Goal: Task Accomplishment & Management: Use online tool/utility

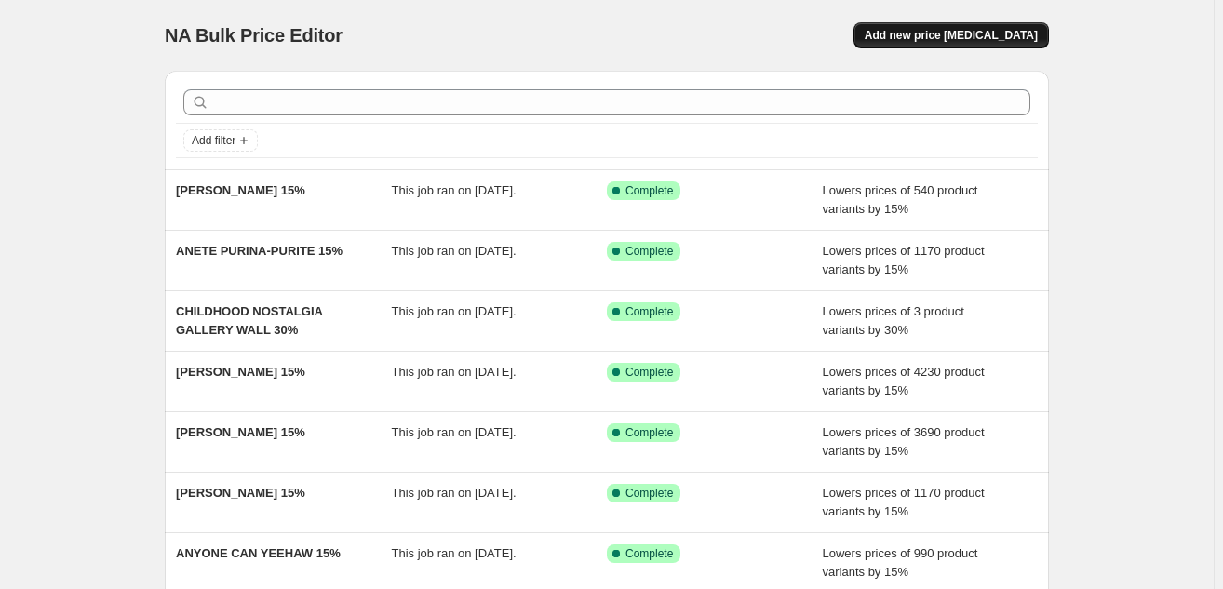
click at [948, 30] on span "Add new price [MEDICAL_DATA]" at bounding box center [950, 35] width 173 height 15
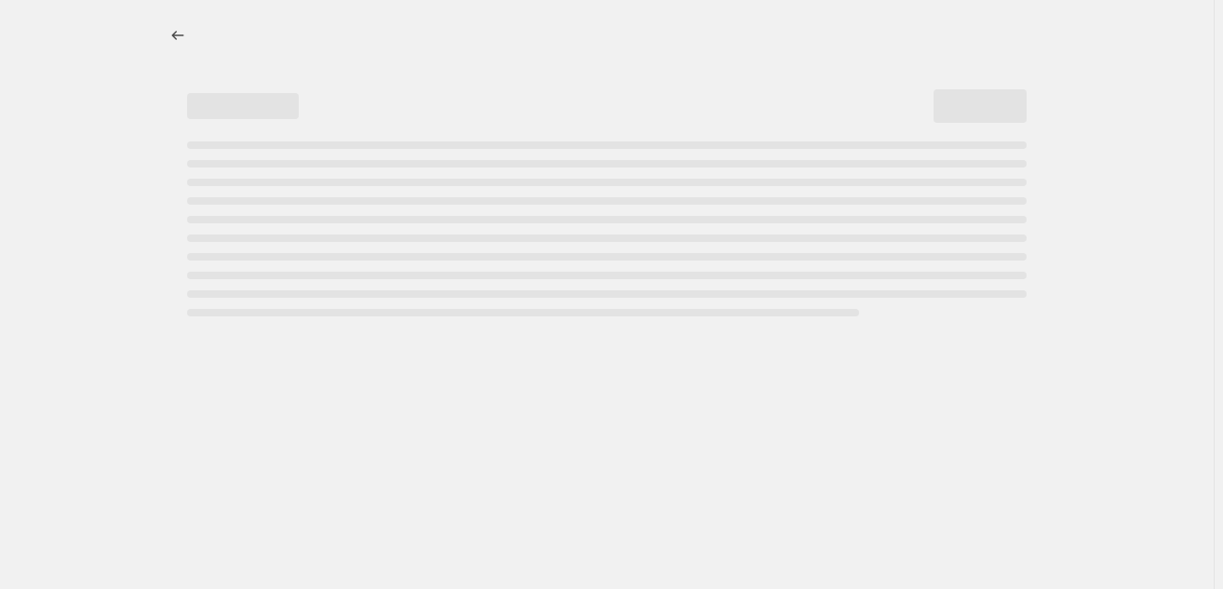
select select "percentage"
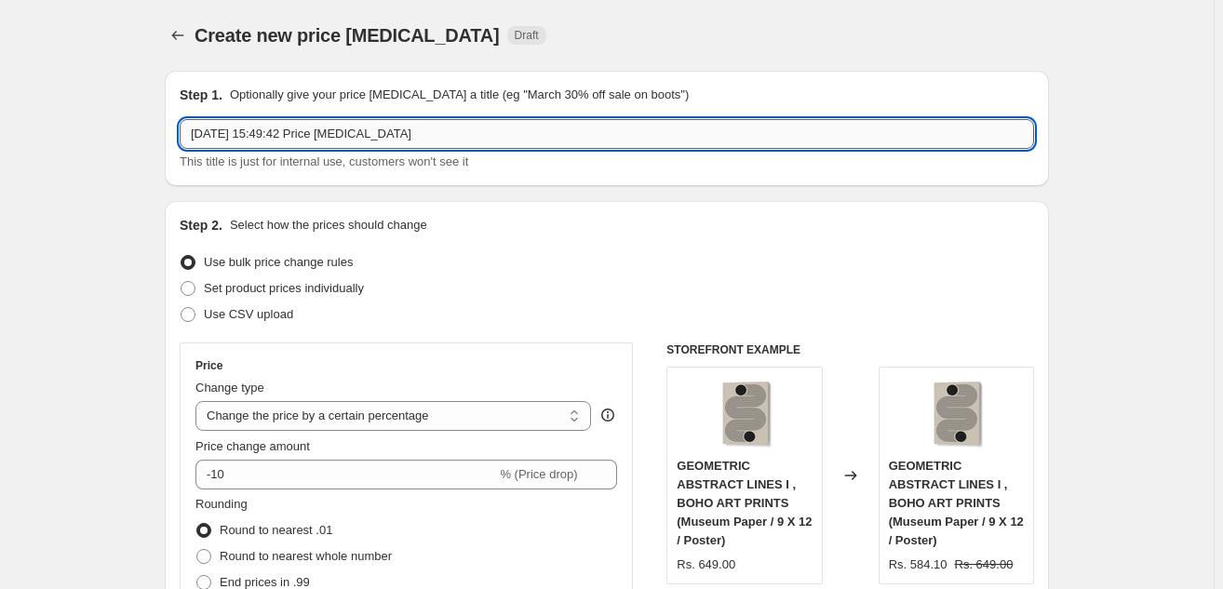
drag, startPoint x: 471, startPoint y: 143, endPoint x: 227, endPoint y: 123, distance: 244.6
click at [227, 123] on input "[DATE] 15:49:42 Price [MEDICAL_DATA]" at bounding box center [607, 134] width 854 height 30
paste input "[PERSON_NAME]"
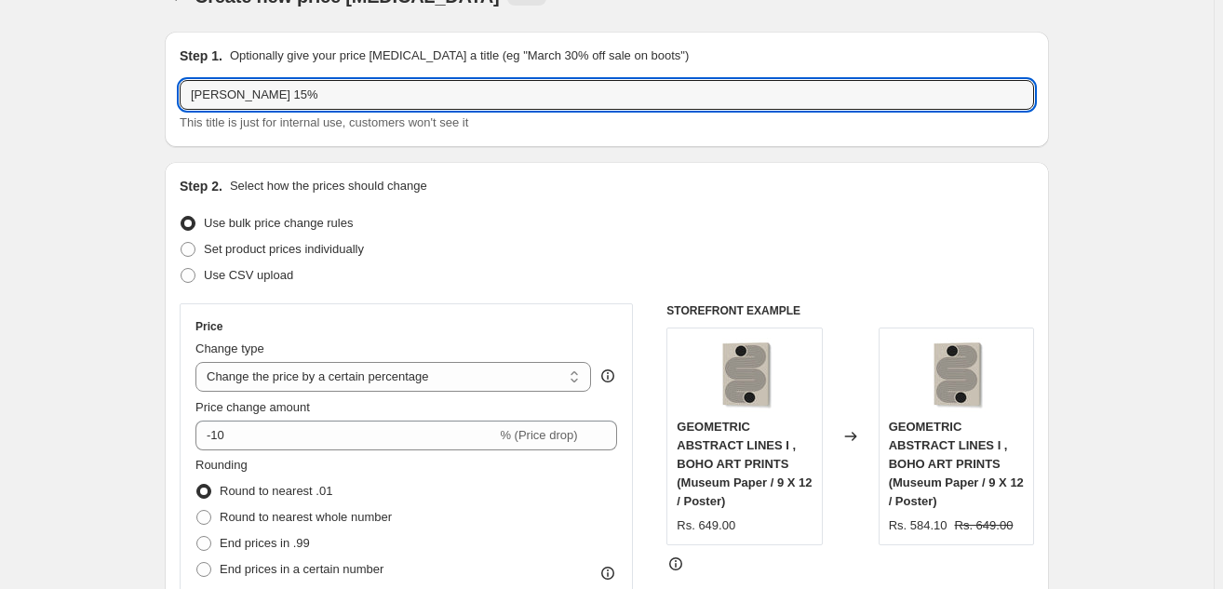
scroll to position [115, 0]
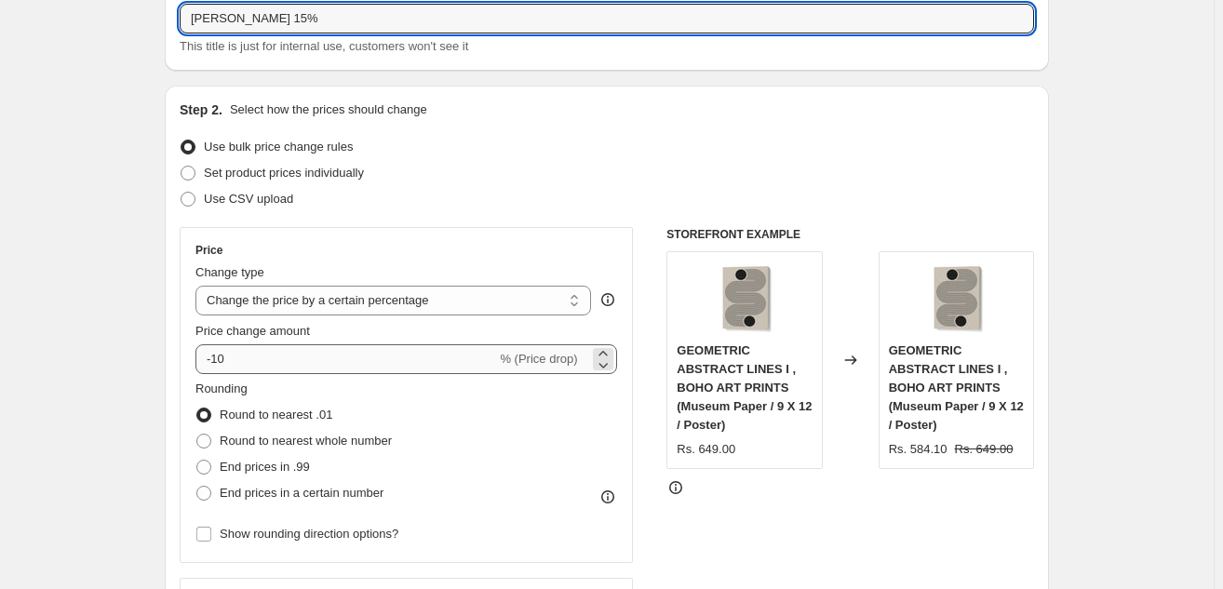
type input "[PERSON_NAME] 15%"
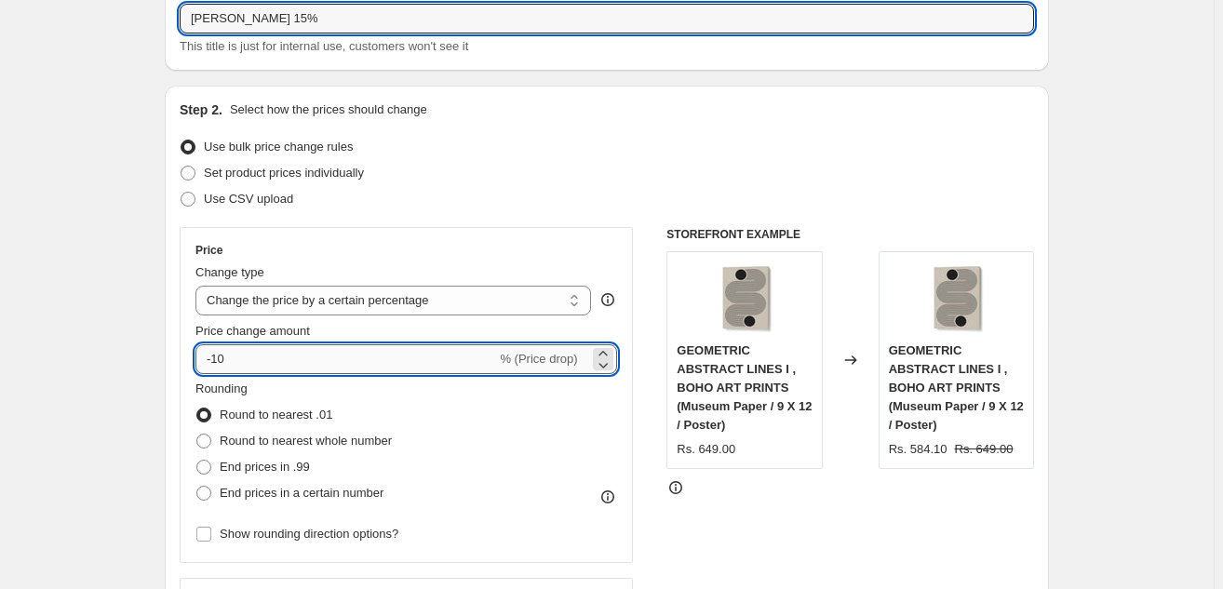
click at [266, 355] on input "-10" at bounding box center [345, 359] width 301 height 30
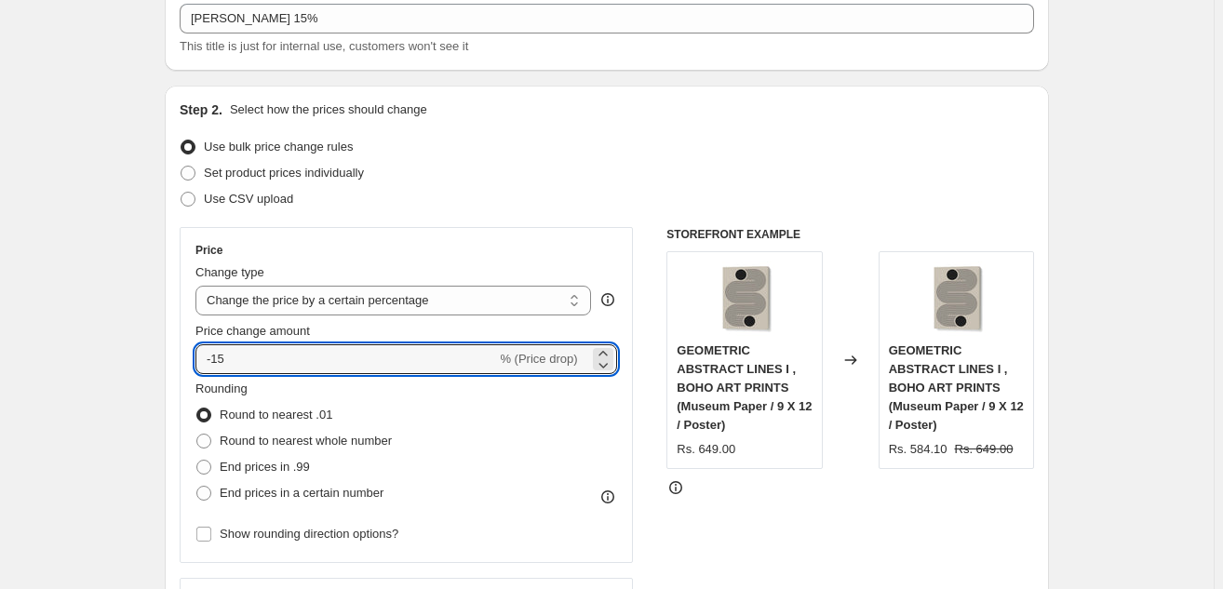
type input "-15"
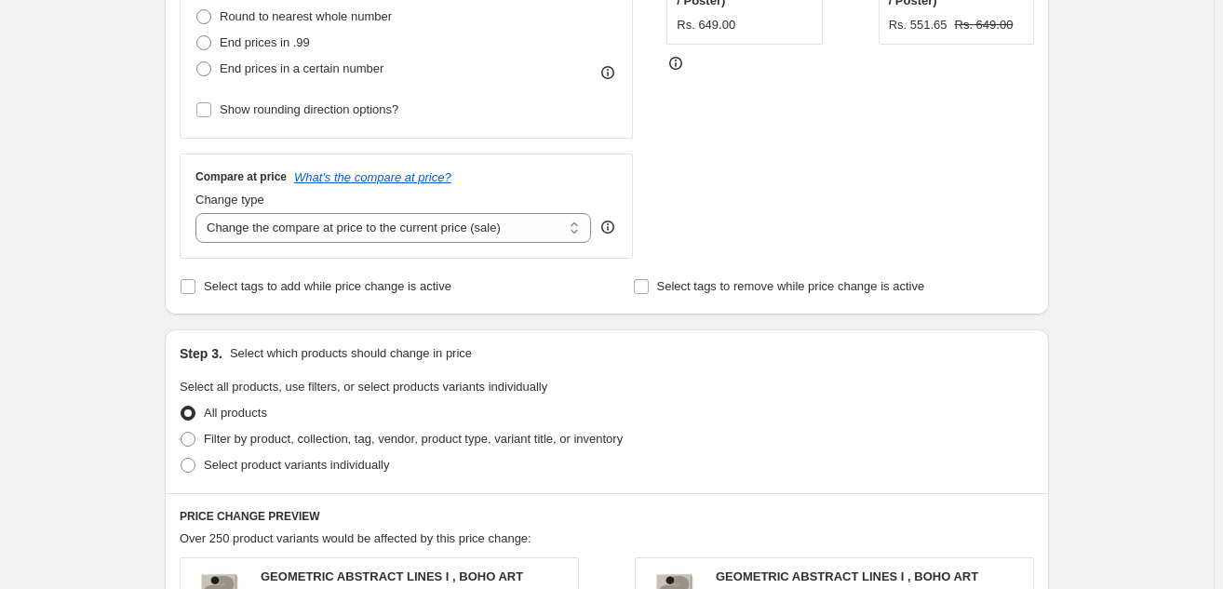
scroll to position [633, 0]
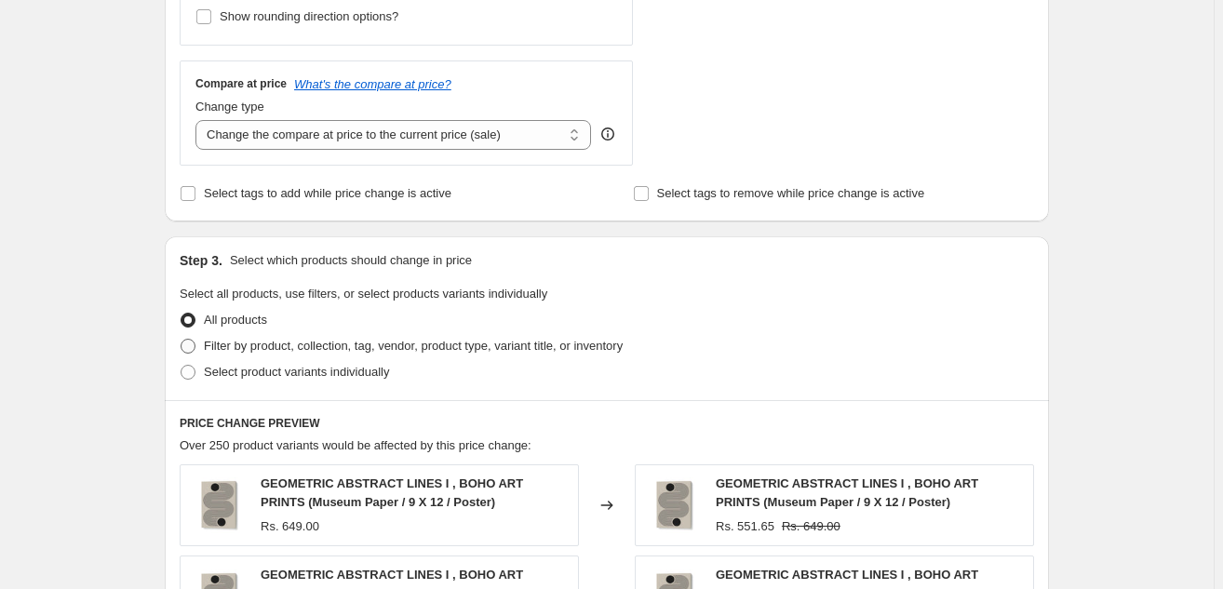
click at [261, 339] on span "Filter by product, collection, tag, vendor, product type, variant title, or inv…" at bounding box center [413, 346] width 419 height 14
click at [181, 339] on input "Filter by product, collection, tag, vendor, product type, variant title, or inv…" at bounding box center [181, 339] width 1 height 1
radio input "true"
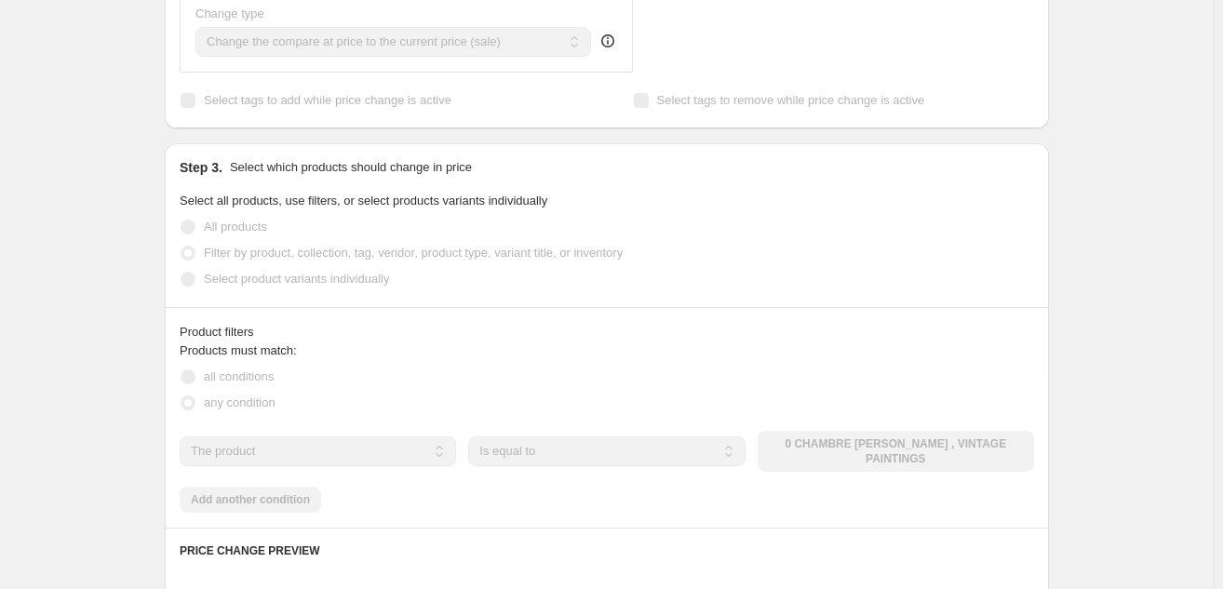
scroll to position [731, 0]
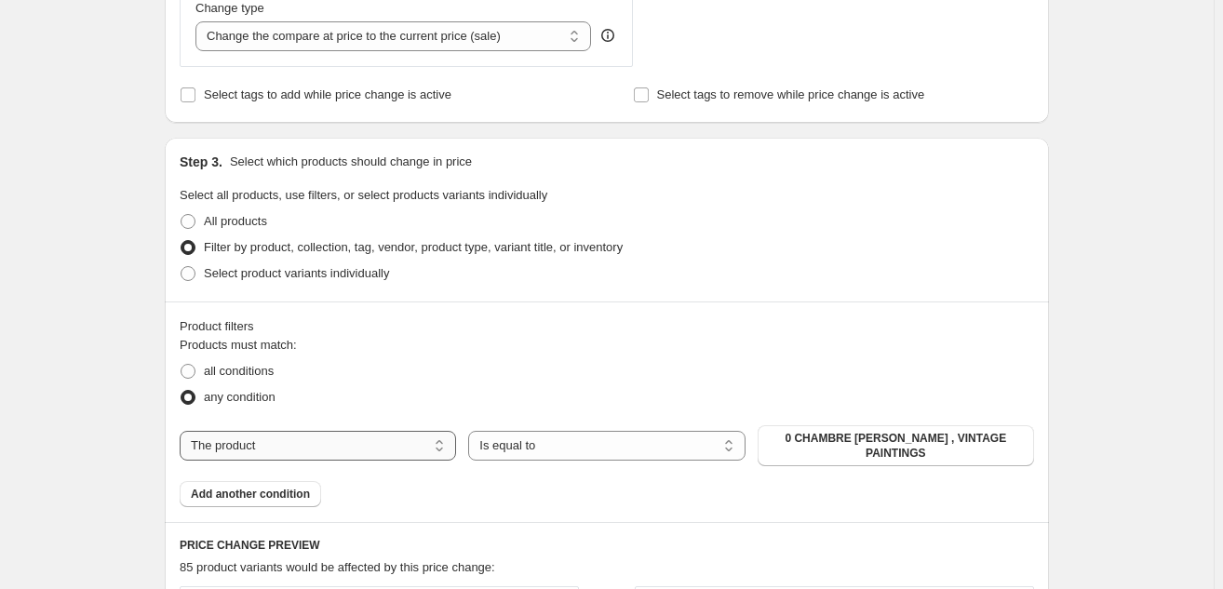
click at [316, 443] on select "The product The product's collection The product's tag The product's vendor The…" at bounding box center [318, 446] width 276 height 30
select select "collection"
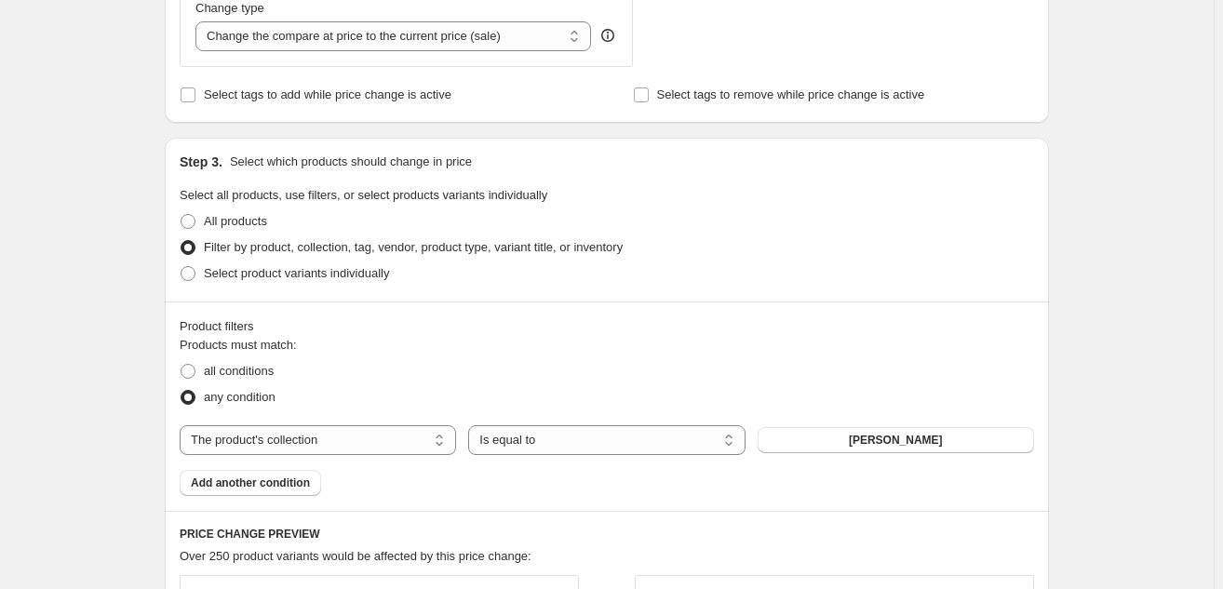
click at [879, 435] on span "[PERSON_NAME]" at bounding box center [896, 440] width 94 height 15
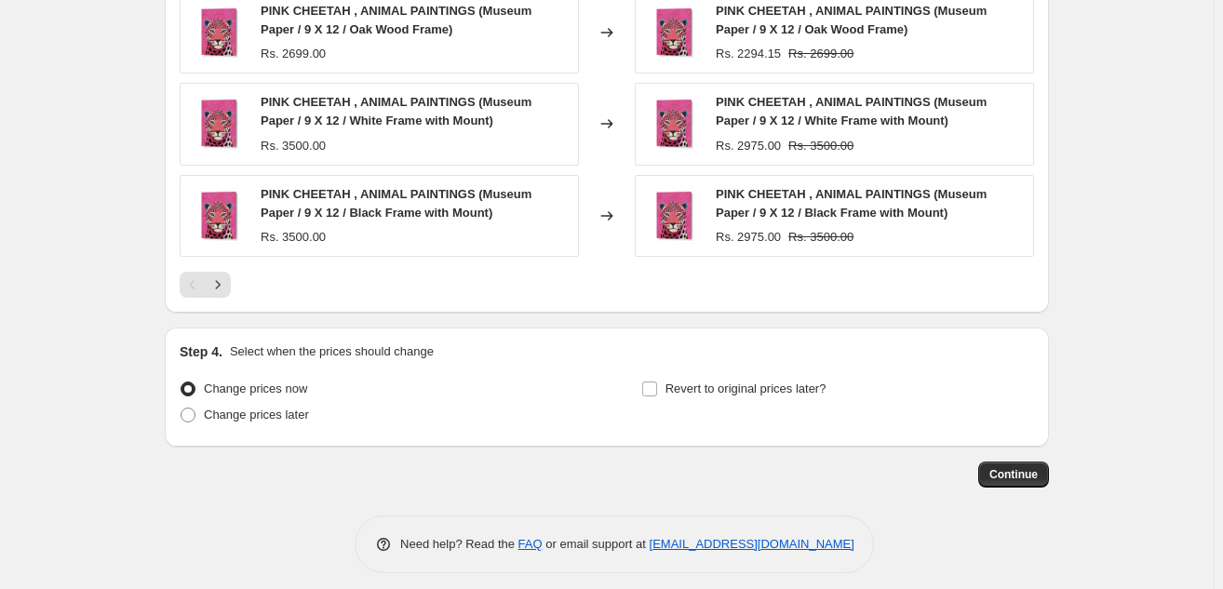
scroll to position [1505, 0]
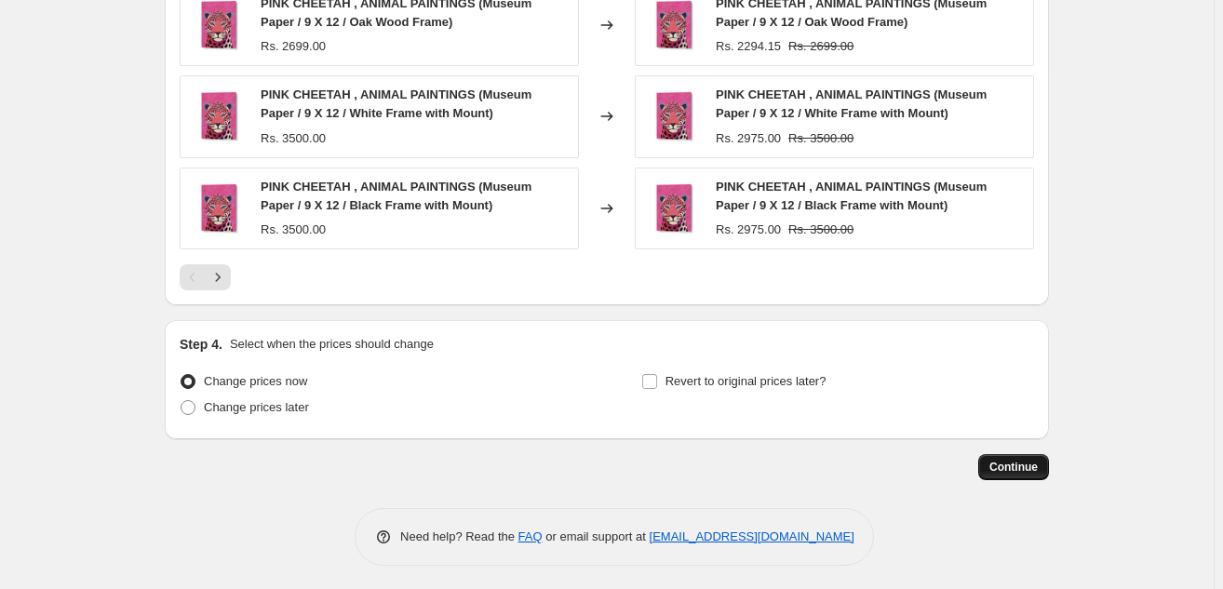
click at [1013, 467] on span "Continue" at bounding box center [1013, 467] width 48 height 15
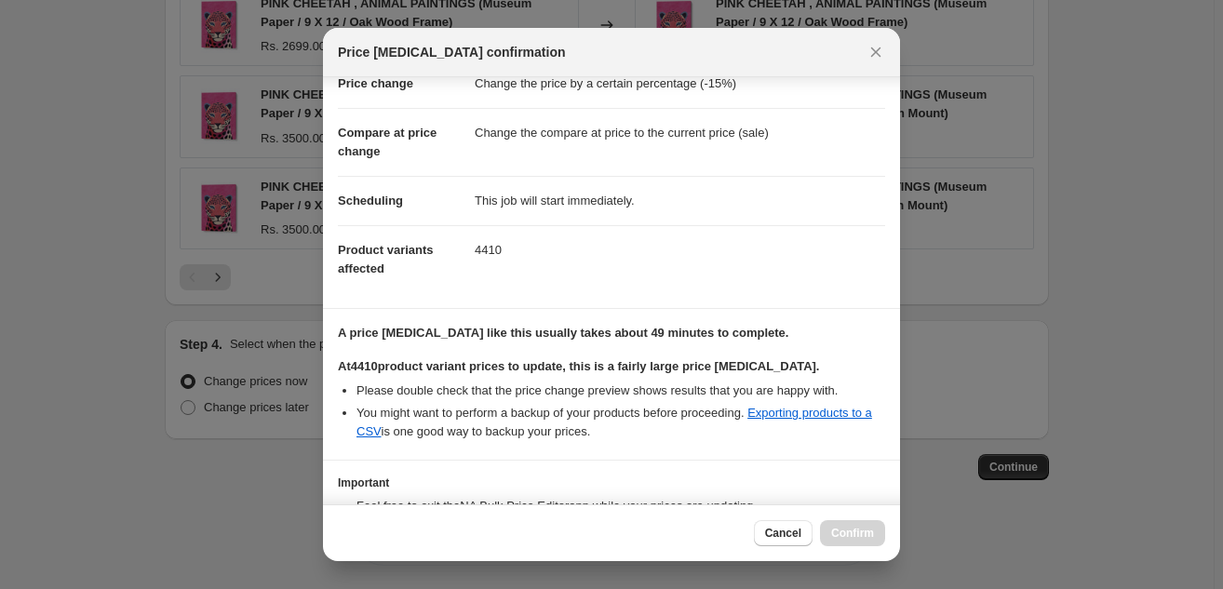
scroll to position [198, 0]
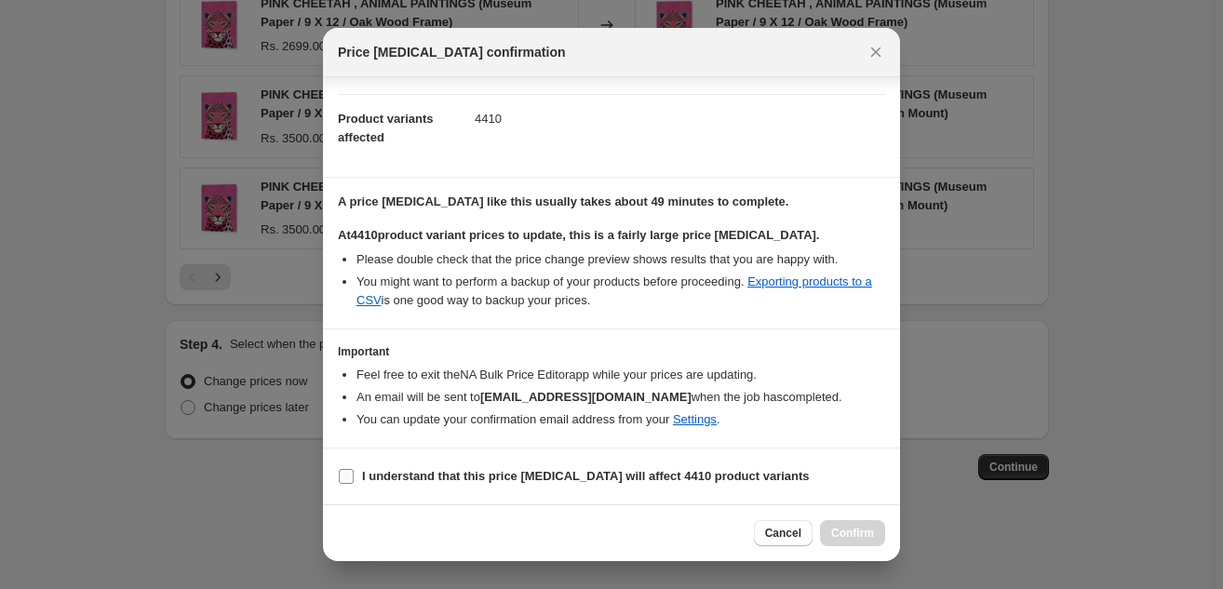
click at [648, 463] on label "I understand that this price [MEDICAL_DATA] will affect 4410 product variants" at bounding box center [574, 476] width 472 height 26
click at [354, 469] on input "I understand that this price [MEDICAL_DATA] will affect 4410 product variants" at bounding box center [346, 476] width 15 height 15
checkbox input "true"
click at [847, 536] on span "Confirm" at bounding box center [852, 533] width 43 height 15
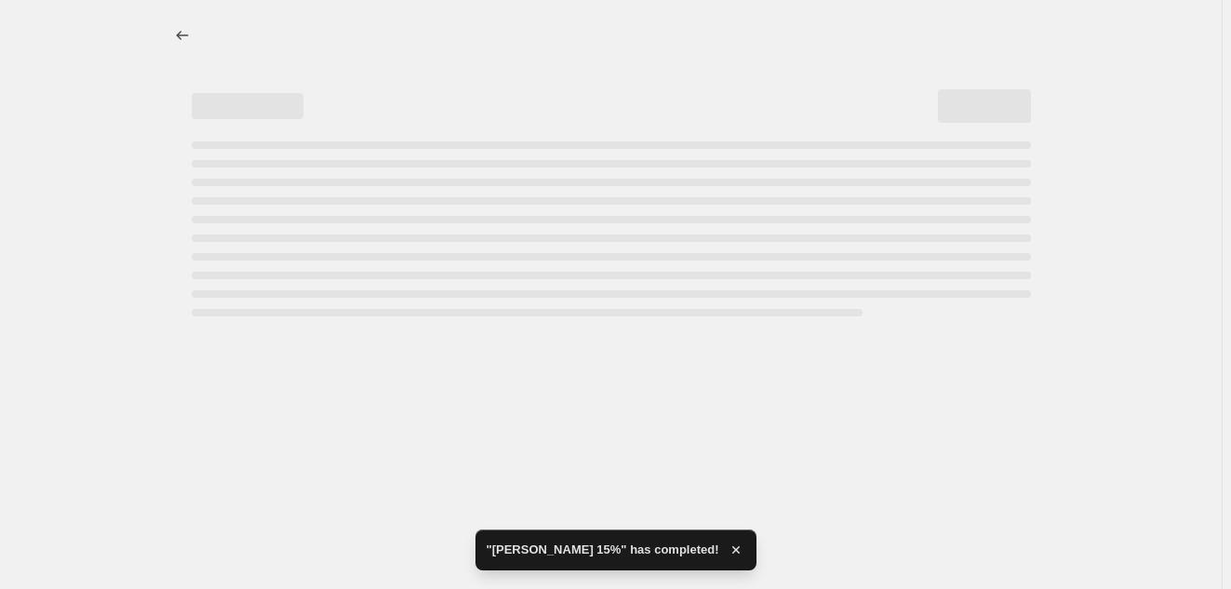
select select "percentage"
select select "collection"
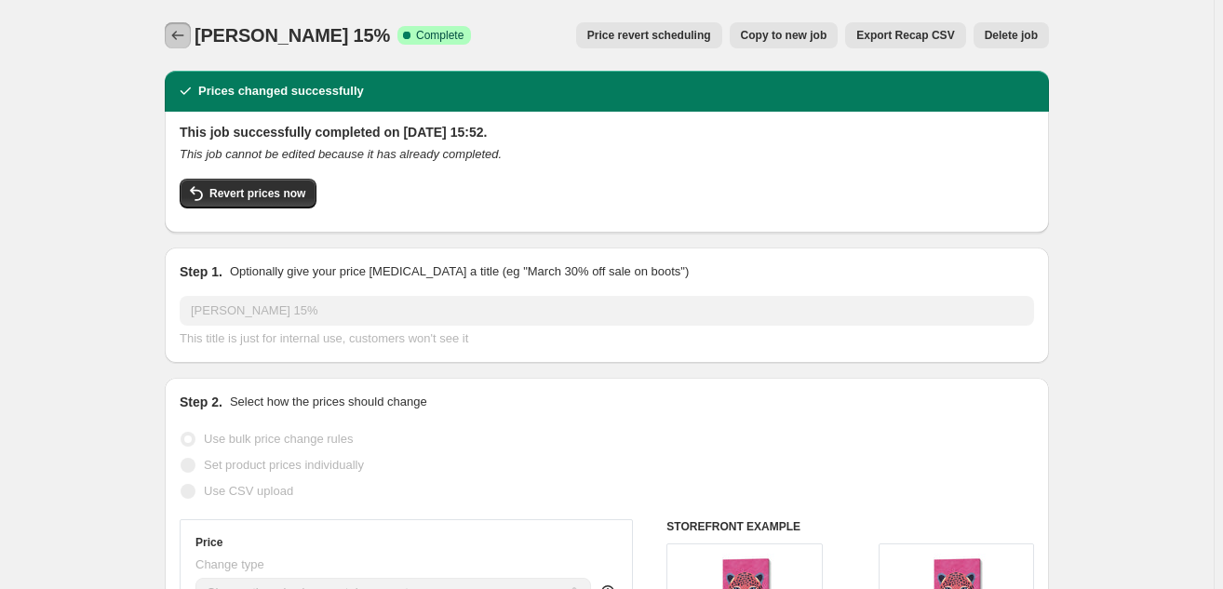
click at [186, 33] on icon "Price change jobs" at bounding box center [177, 35] width 19 height 19
